Goal: Information Seeking & Learning: Learn about a topic

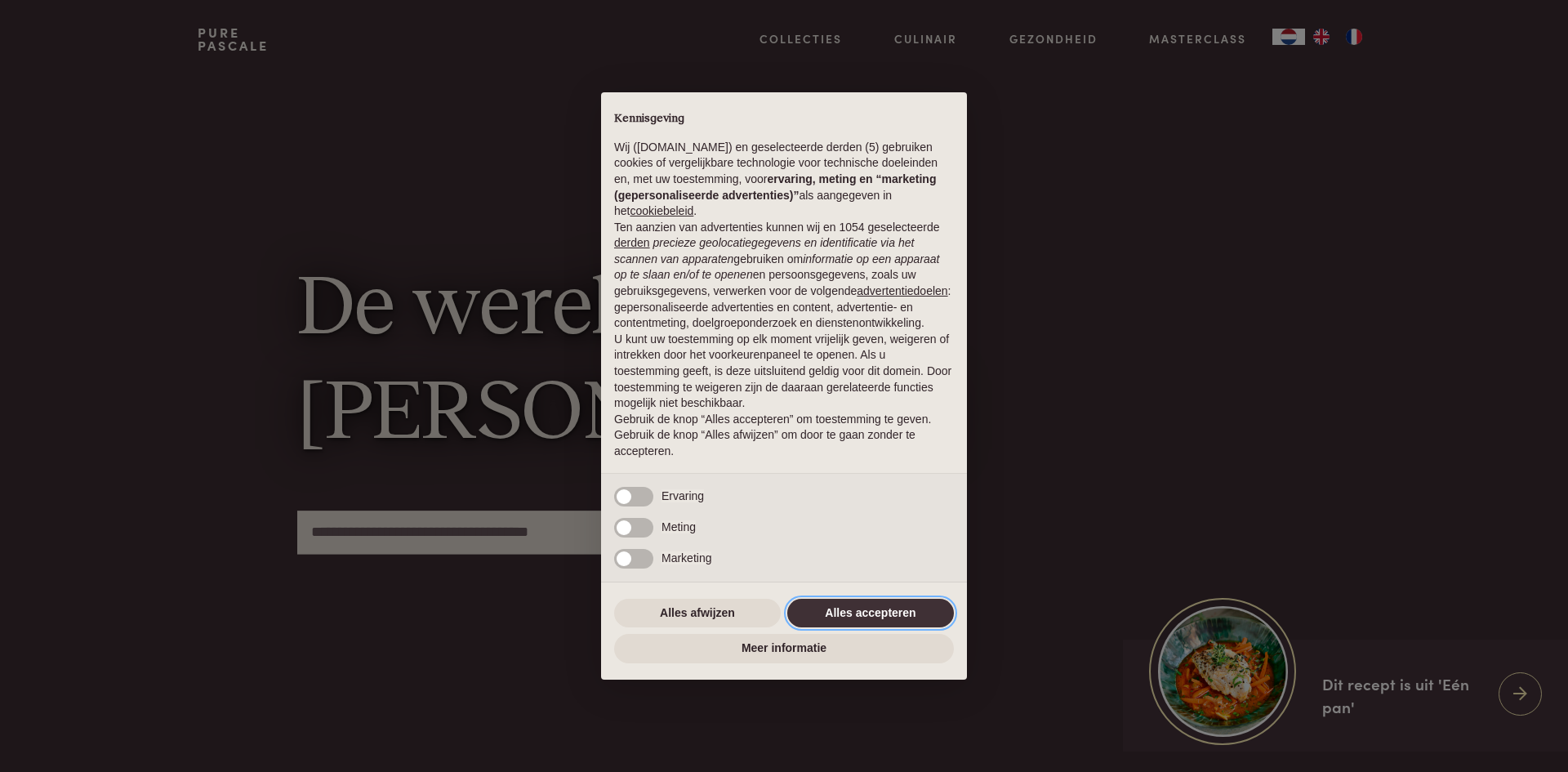
click at [829, 604] on button "Alles accepteren" at bounding box center [871, 613] width 167 height 29
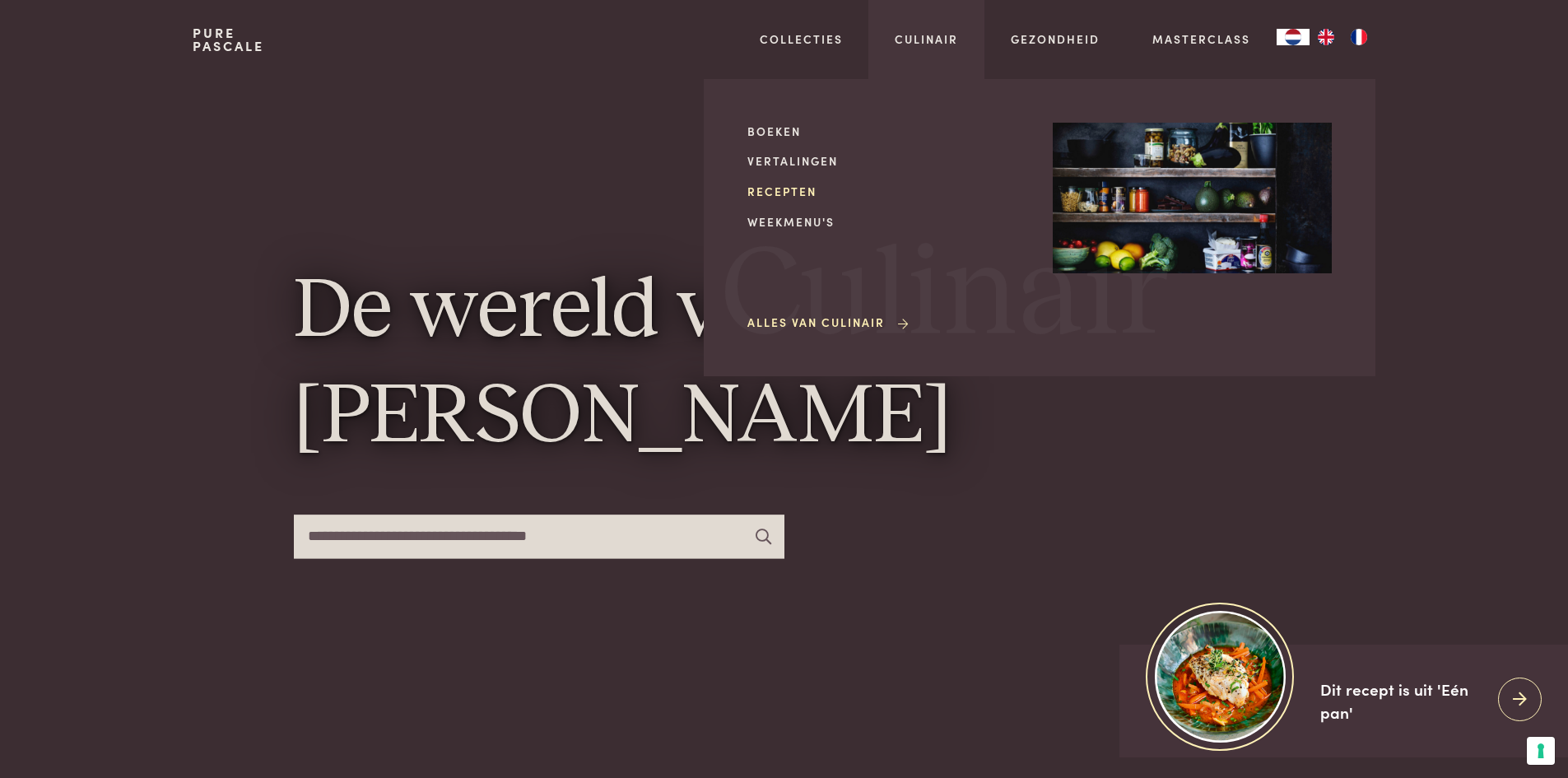
click at [788, 196] on link "Recepten" at bounding box center [887, 191] width 279 height 17
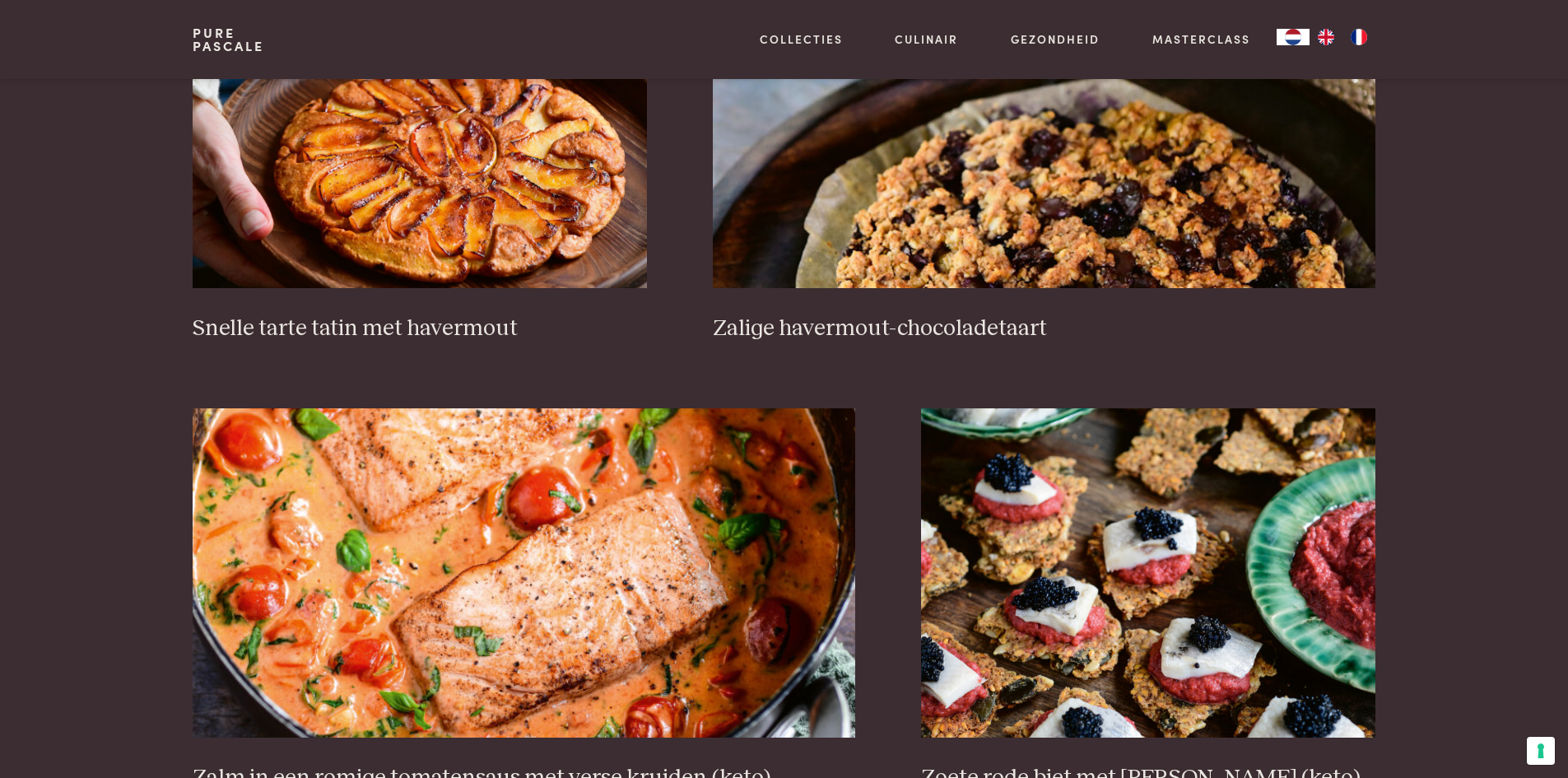
scroll to position [2957, 0]
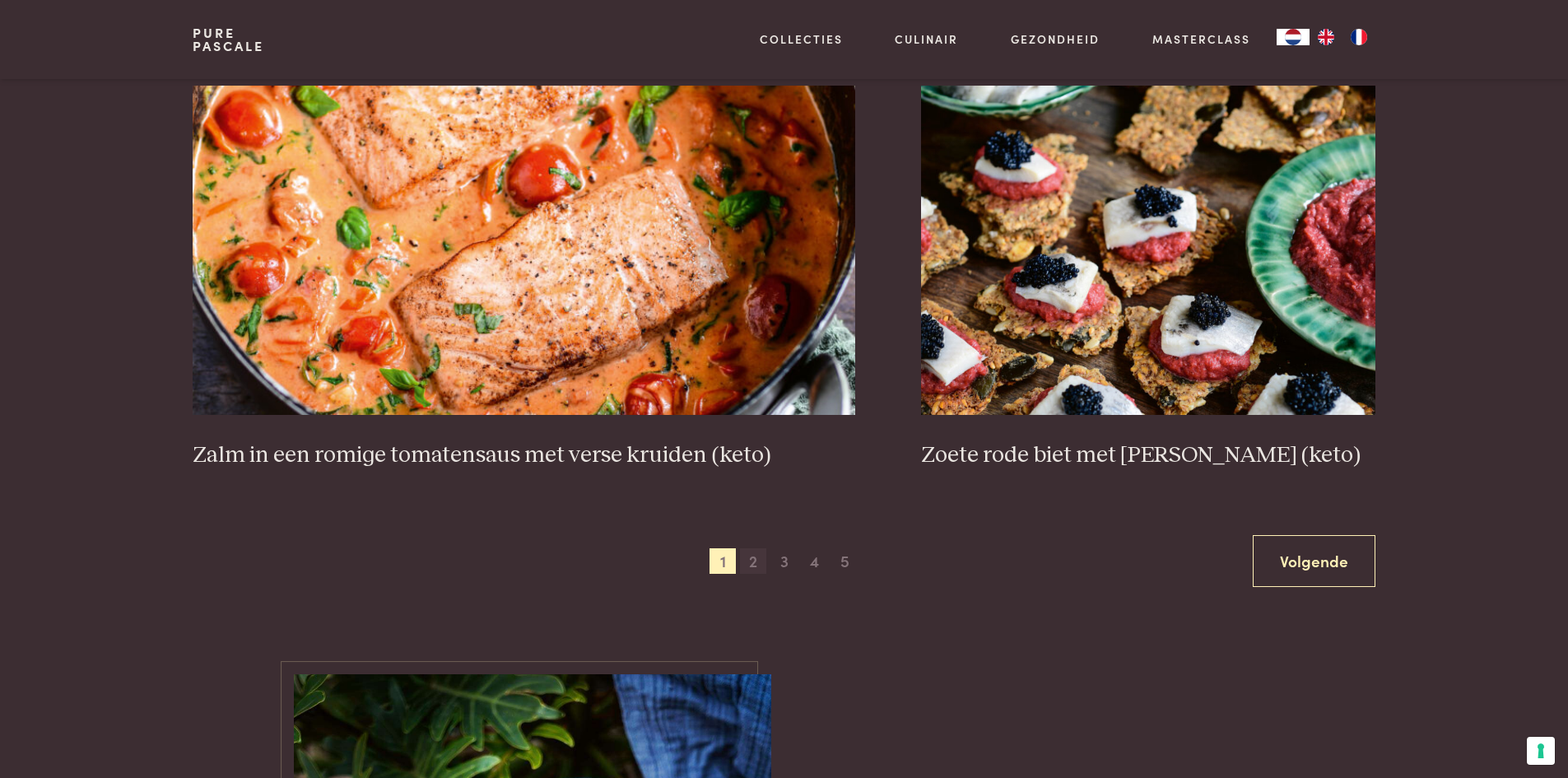
click at [753, 564] on span "2" at bounding box center [752, 561] width 26 height 26
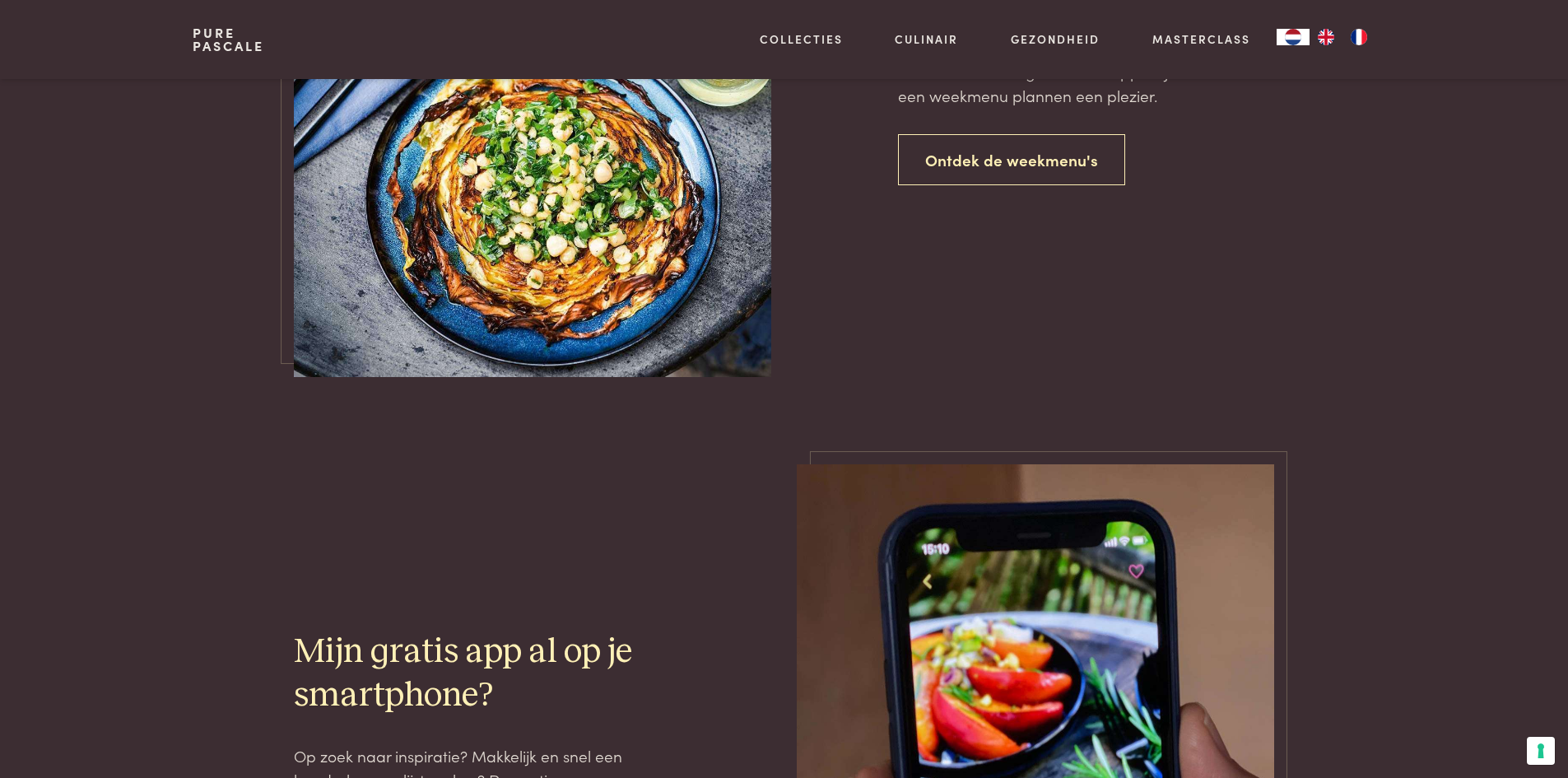
scroll to position [3974, 0]
